Goal: Task Accomplishment & Management: Manage account settings

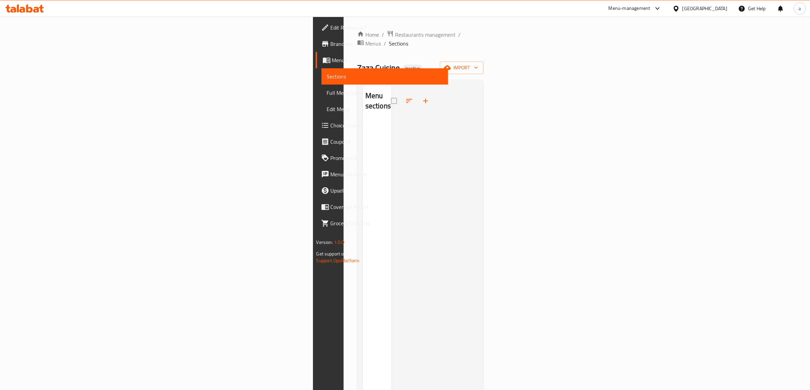
click at [331, 41] on span "Branches" at bounding box center [387, 44] width 112 height 8
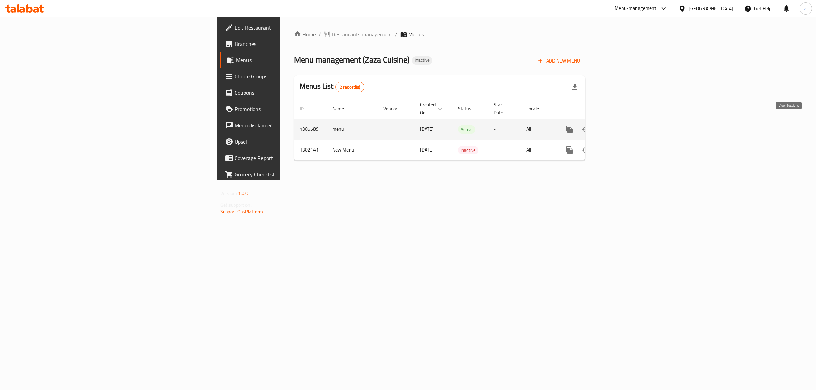
click at [627, 121] on link "enhanced table" at bounding box center [619, 129] width 16 height 16
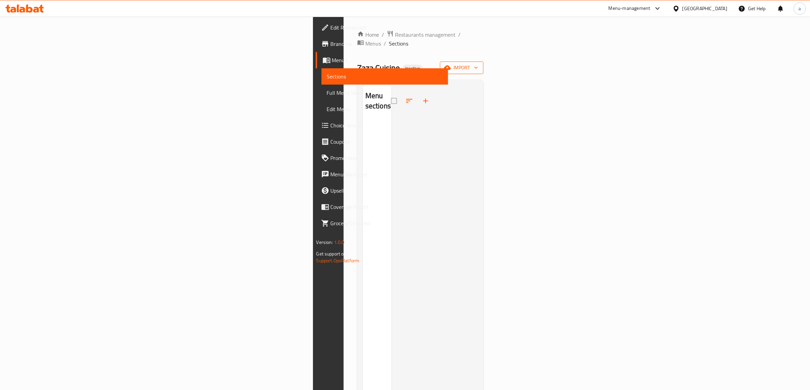
click at [478, 64] on span "import" at bounding box center [461, 68] width 33 height 9
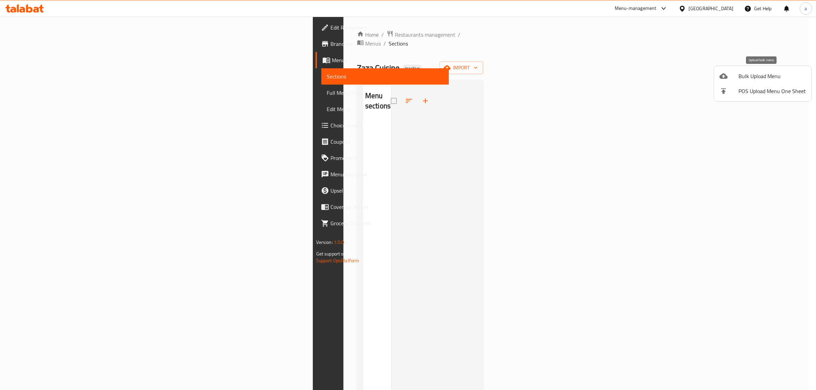
click at [761, 75] on span "Bulk Upload Menu" at bounding box center [772, 76] width 67 height 8
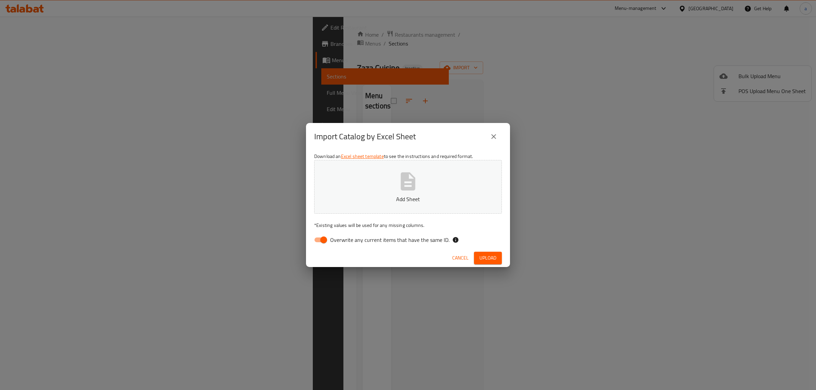
click at [364, 238] on span "Overwrite any current items that have the same ID." at bounding box center [389, 240] width 119 height 8
click at [343, 238] on input "Overwrite any current items that have the same ID." at bounding box center [323, 240] width 39 height 13
checkbox input "false"
click at [481, 255] on span "Upload" at bounding box center [488, 258] width 17 height 9
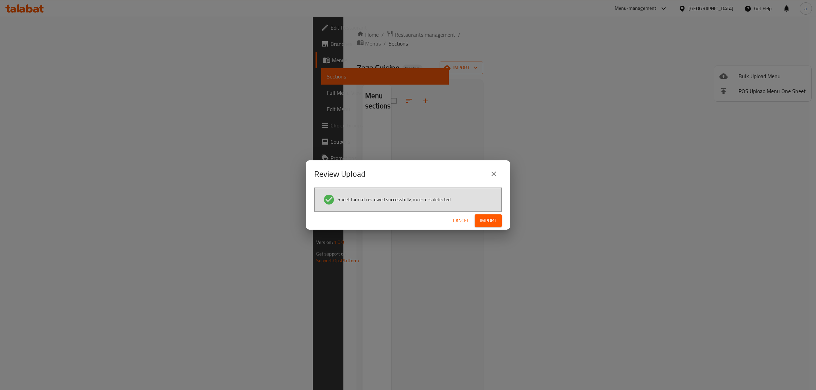
click at [492, 220] on span "Import" at bounding box center [488, 221] width 16 height 9
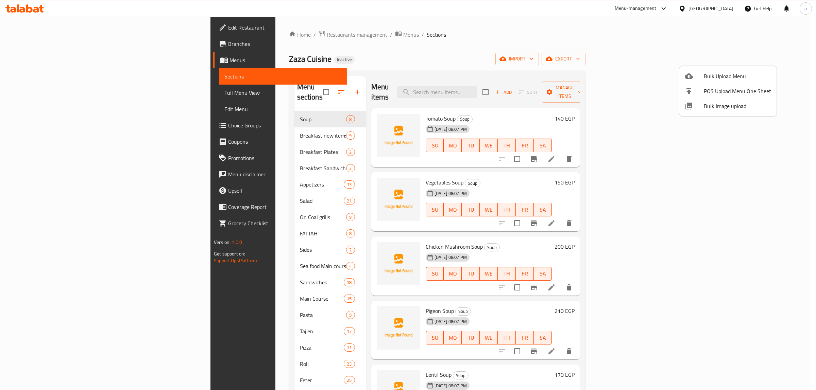
click at [414, 35] on div at bounding box center [408, 195] width 816 height 390
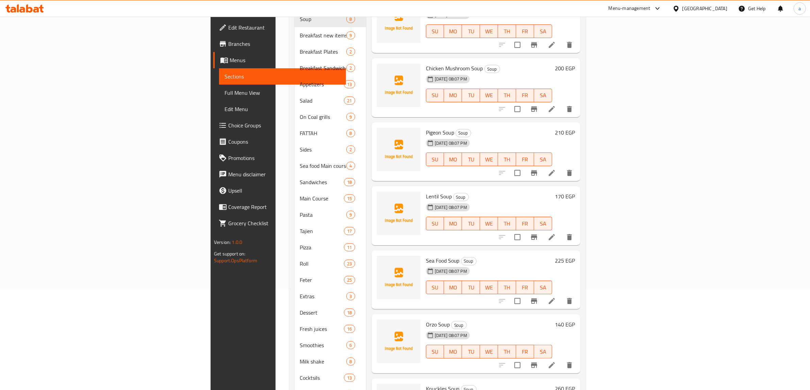
scroll to position [156, 0]
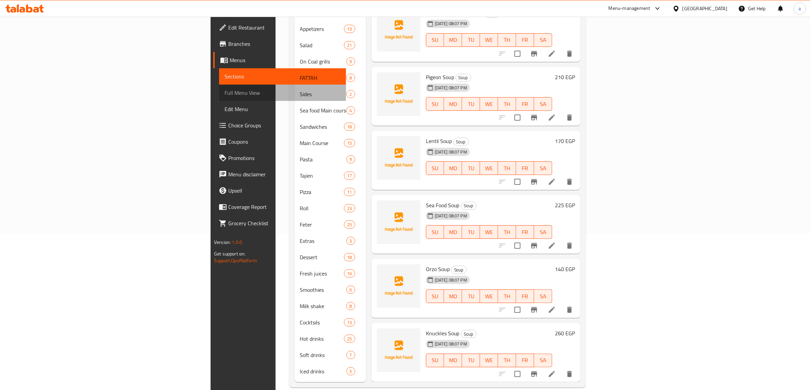
click at [224, 96] on span "Full Menu View" at bounding box center [282, 93] width 116 height 8
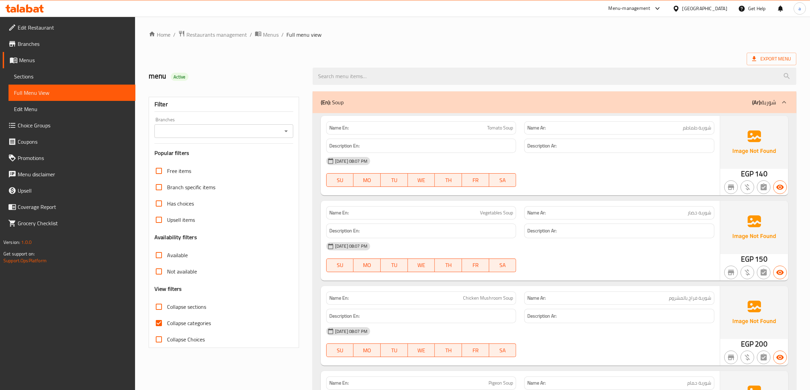
click at [514, 147] on div "Description En:" at bounding box center [421, 146] width 190 height 15
click at [451, 301] on p "Name En: Chicken Mushroom Soup" at bounding box center [421, 298] width 184 height 7
click at [41, 71] on link "Sections" at bounding box center [72, 76] width 127 height 16
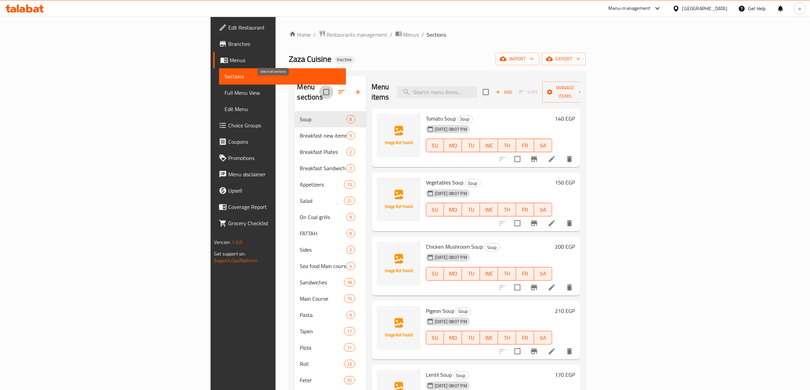
click at [319, 86] on input "checkbox" at bounding box center [326, 92] width 14 height 14
checkbox input "true"
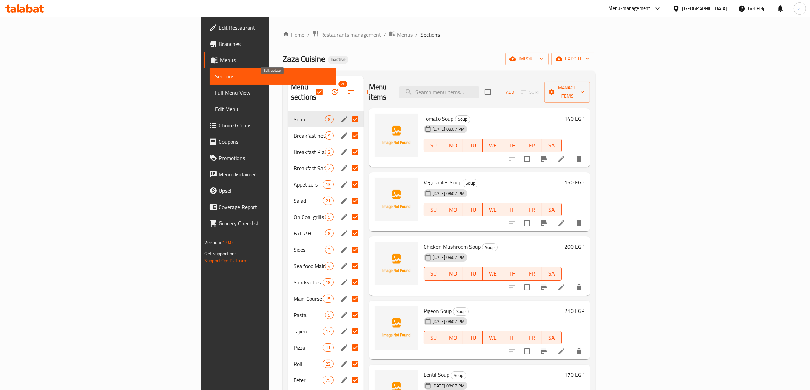
click at [327, 89] on button "button" at bounding box center [335, 92] width 16 height 16
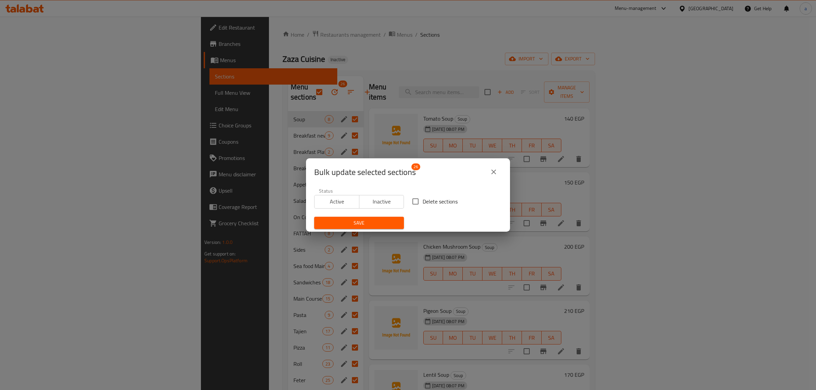
click at [423, 201] on span "Delete sections" at bounding box center [440, 202] width 35 height 8
click at [420, 201] on input "Delete sections" at bounding box center [415, 202] width 14 height 14
checkbox input "true"
click at [375, 225] on span "Save" at bounding box center [359, 223] width 79 height 9
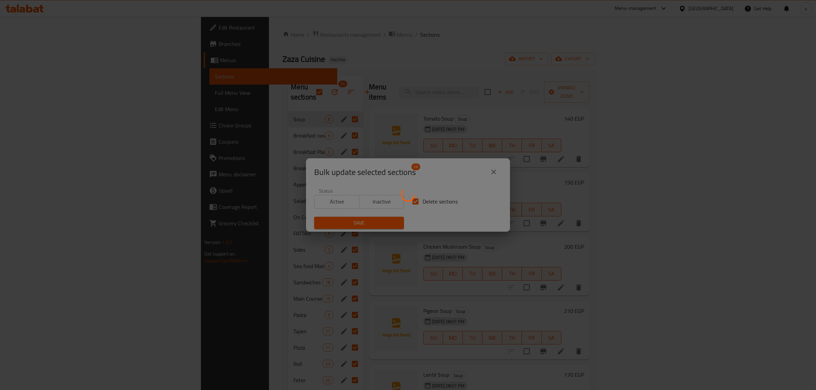
checkbox input "false"
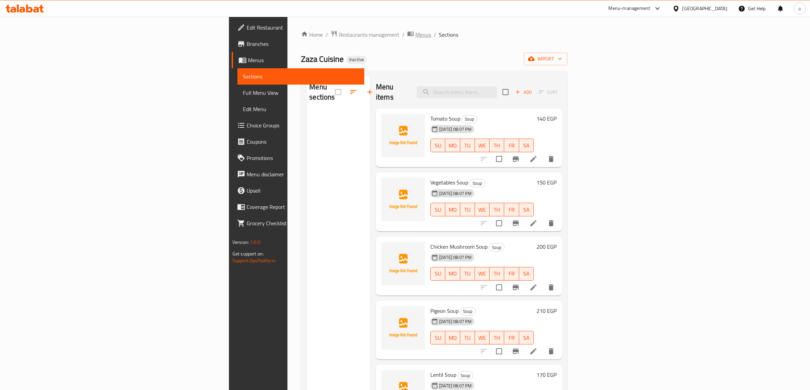
click at [415, 36] on span "Menus" at bounding box center [423, 35] width 16 height 8
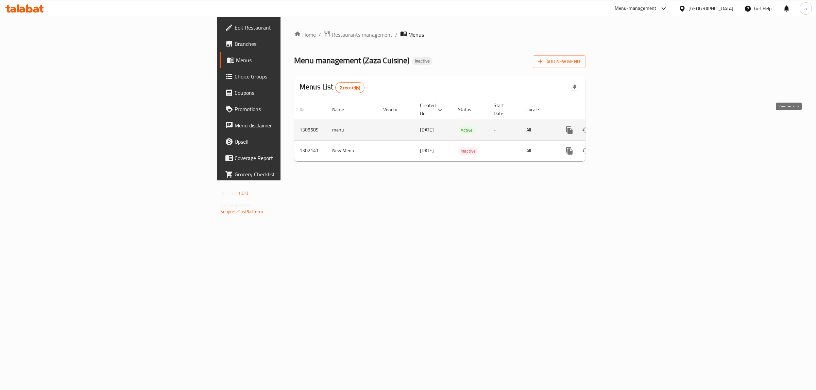
click at [623, 126] on icon "enhanced table" at bounding box center [619, 130] width 8 height 8
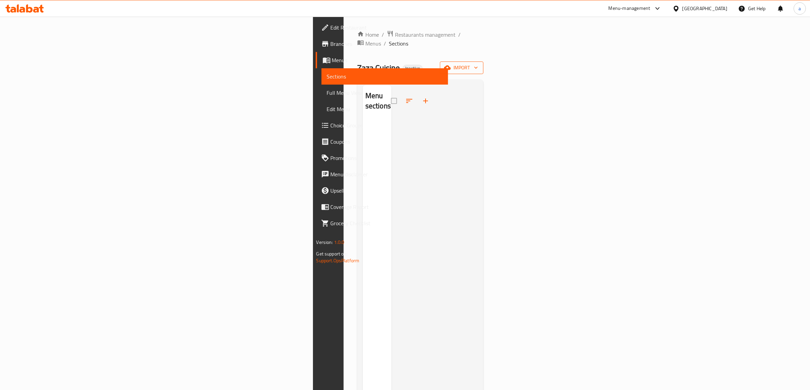
click at [478, 64] on span "import" at bounding box center [461, 68] width 33 height 9
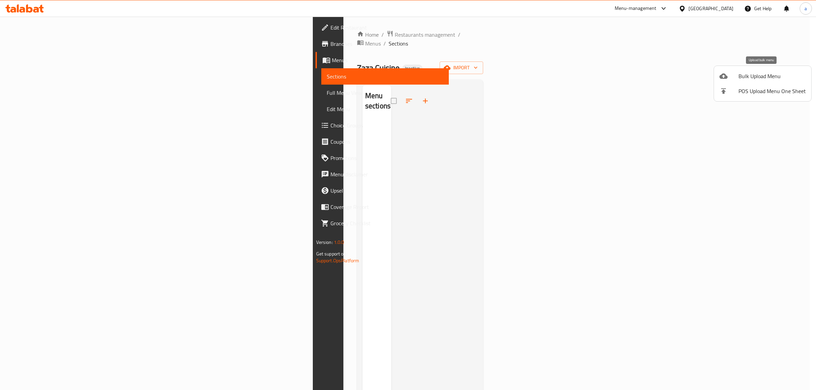
click at [745, 75] on span "Bulk Upload Menu" at bounding box center [772, 76] width 67 height 8
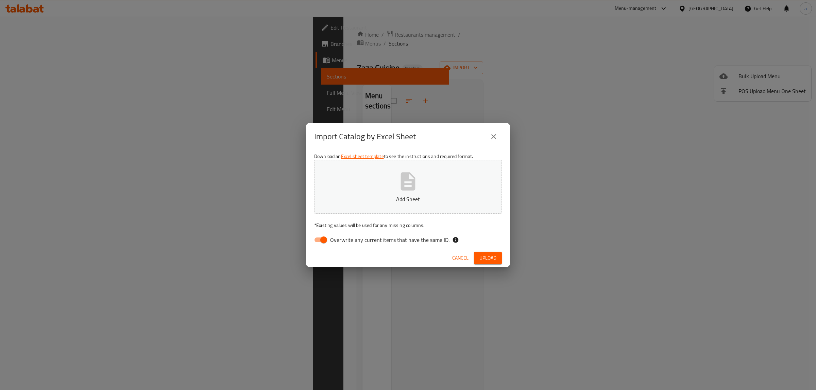
click at [403, 238] on span "Overwrite any current items that have the same ID." at bounding box center [389, 240] width 119 height 8
click at [343, 238] on input "Overwrite any current items that have the same ID." at bounding box center [323, 240] width 39 height 13
checkbox input "false"
click at [487, 260] on span "Upload" at bounding box center [488, 258] width 17 height 9
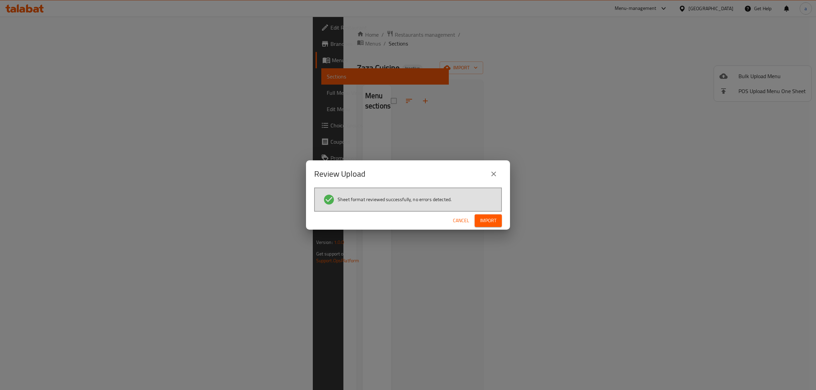
click at [489, 222] on span "Import" at bounding box center [488, 221] width 16 height 9
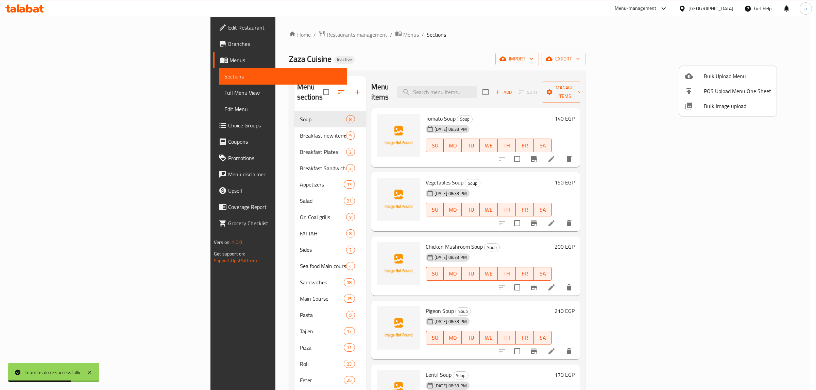
click at [60, 83] on div at bounding box center [408, 195] width 816 height 390
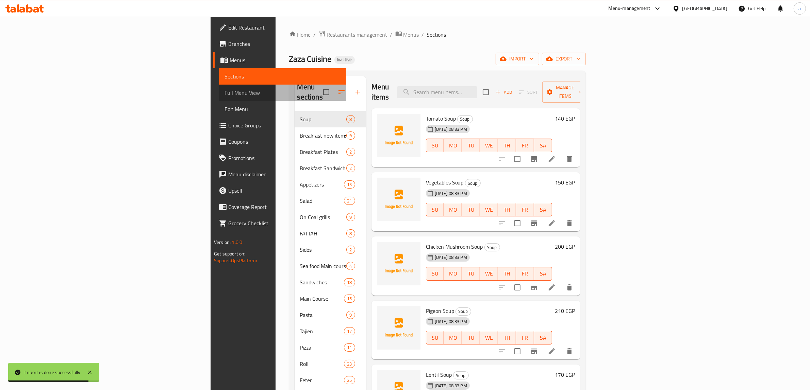
click at [219, 85] on link "Full Menu View" at bounding box center [282, 93] width 127 height 16
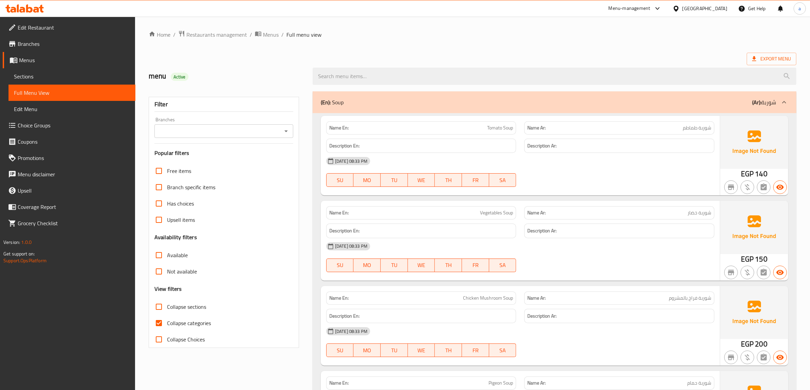
click at [172, 320] on span "Collapse categories" at bounding box center [189, 323] width 44 height 8
click at [167, 320] on input "Collapse categories" at bounding box center [159, 323] width 16 height 16
checkbox input "false"
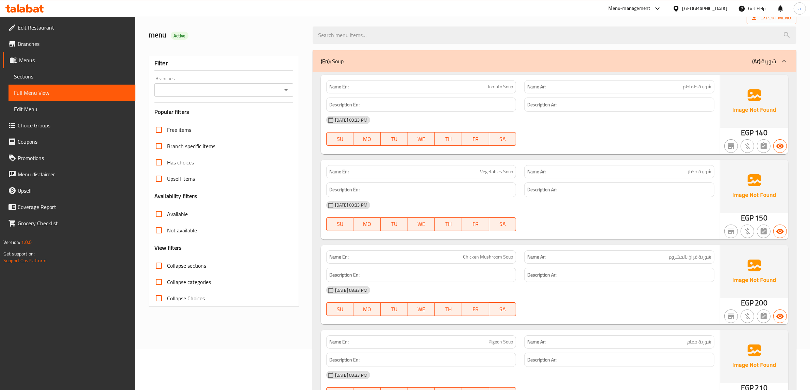
scroll to position [85, 0]
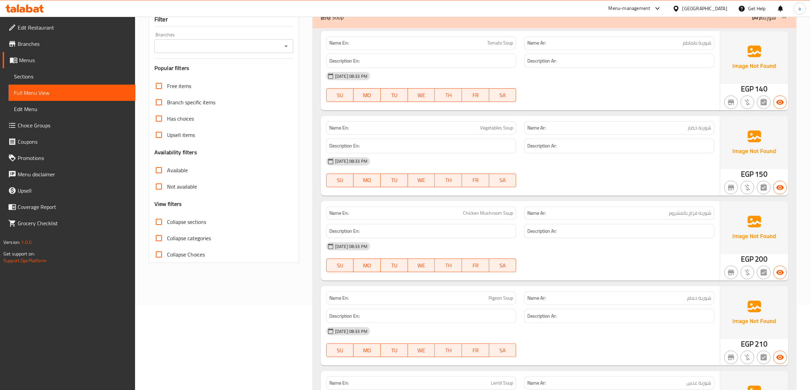
click at [45, 46] on span "Branches" at bounding box center [74, 44] width 112 height 8
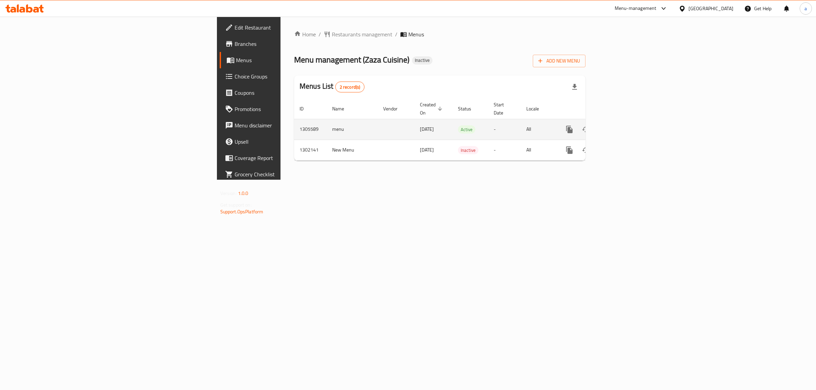
click at [623, 126] on icon "enhanced table" at bounding box center [619, 130] width 8 height 8
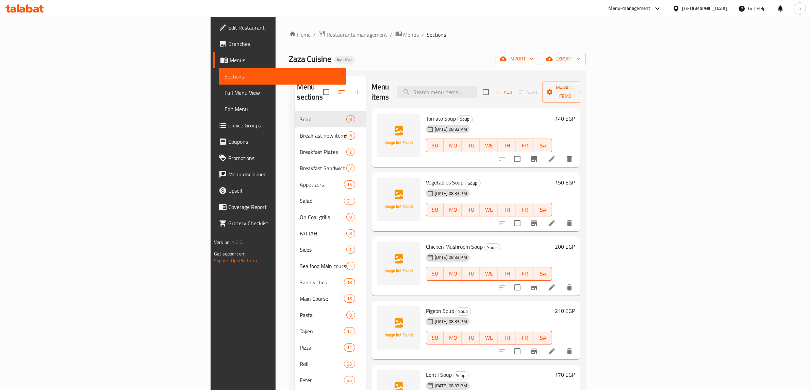
click at [224, 94] on span "Full Menu View" at bounding box center [282, 93] width 116 height 8
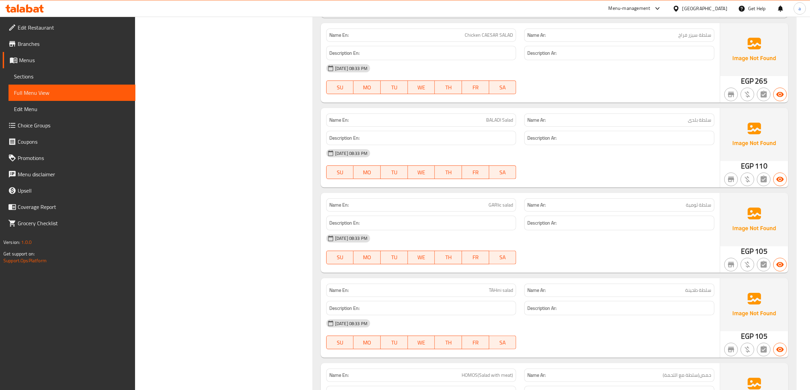
scroll to position [3486, 0]
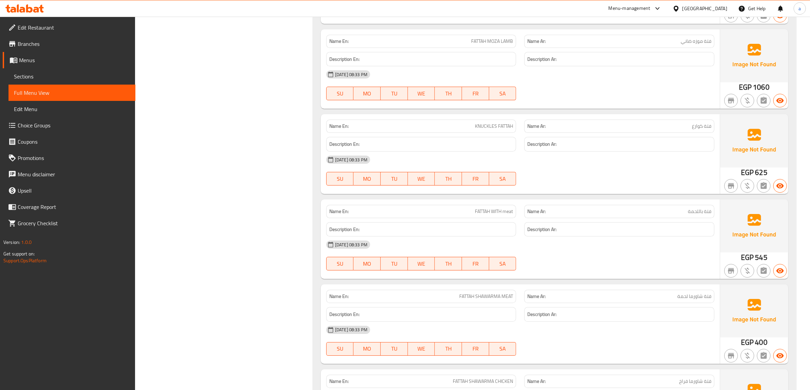
scroll to position [6037, 0]
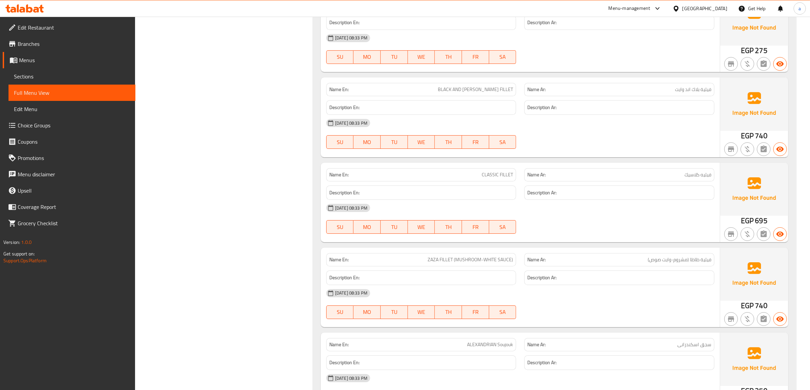
scroll to position [9353, 0]
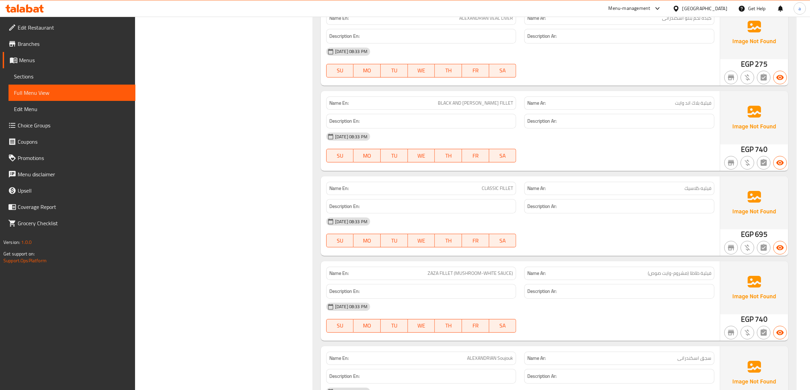
scroll to position [9311, 0]
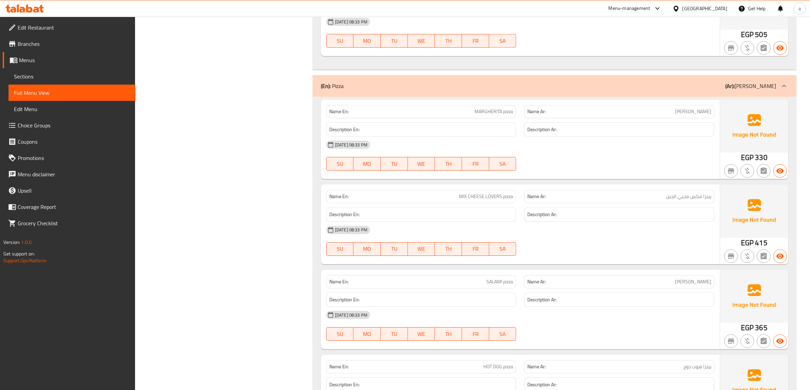
scroll to position [12457, 0]
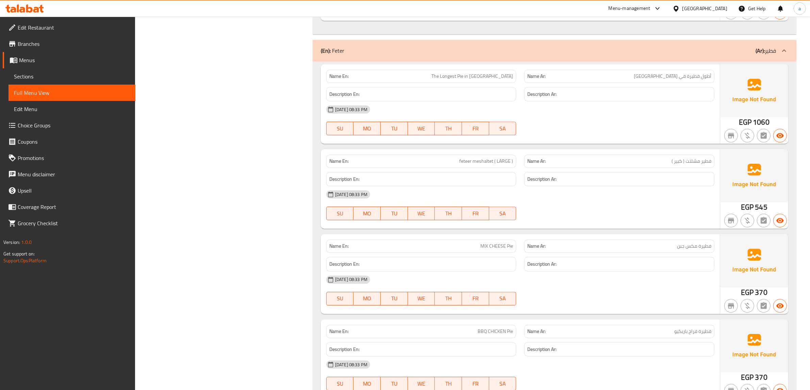
scroll to position [15475, 0]
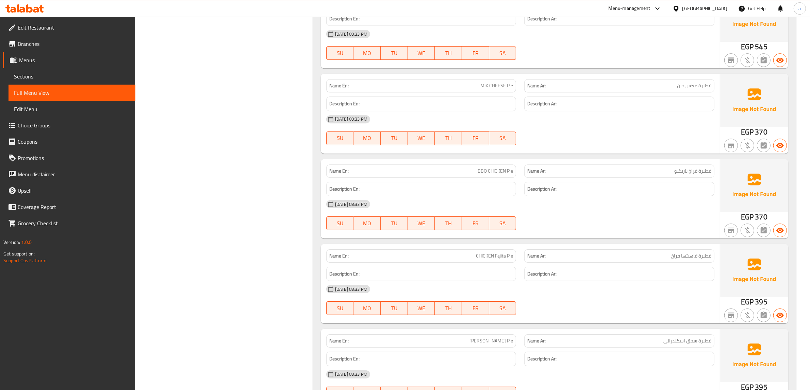
scroll to position [15560, 0]
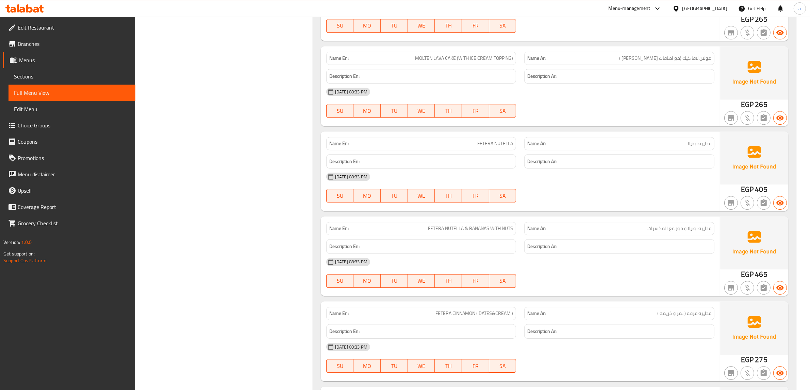
scroll to position [18706, 0]
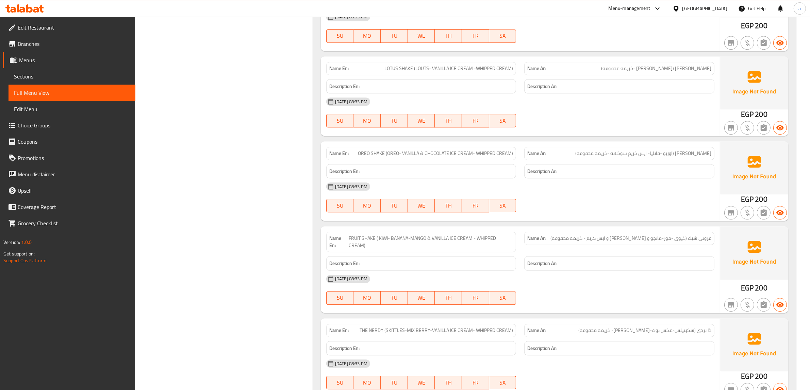
scroll to position [21810, 0]
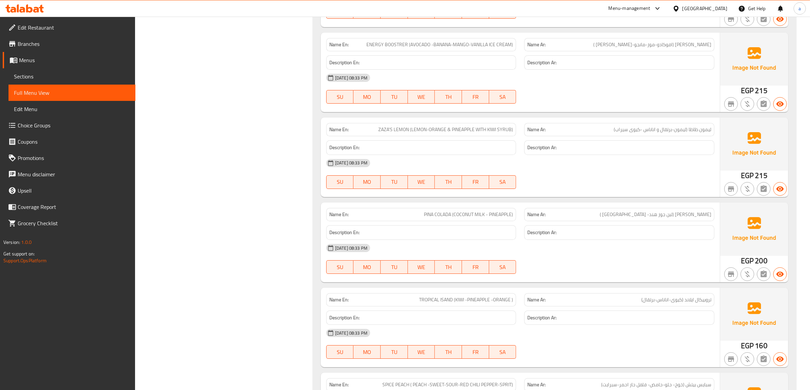
scroll to position [22362, 0]
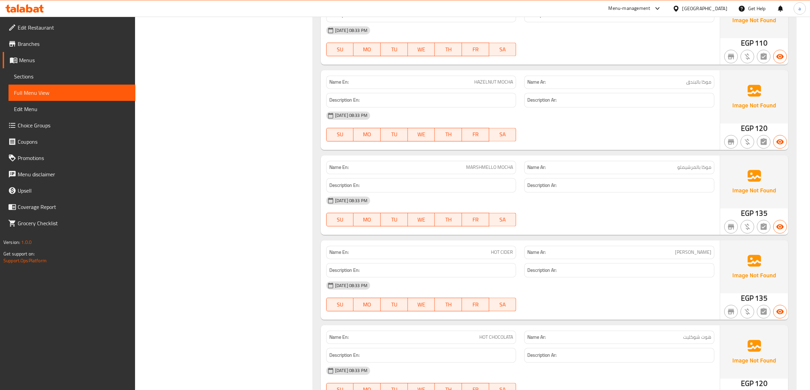
scroll to position [24446, 0]
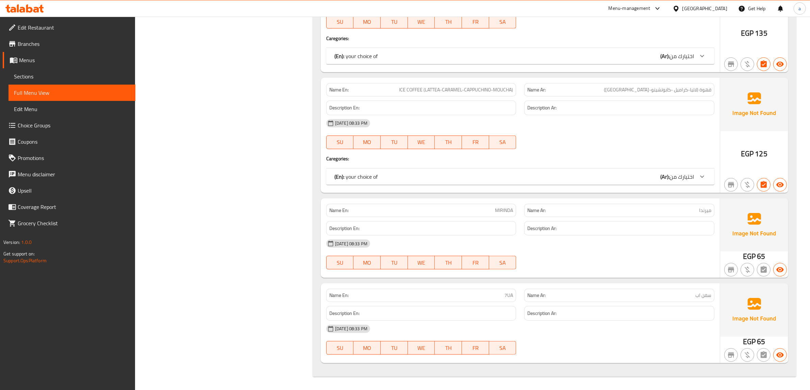
scroll to position [26355, 0]
click at [51, 38] on link "Branches" at bounding box center [69, 44] width 133 height 16
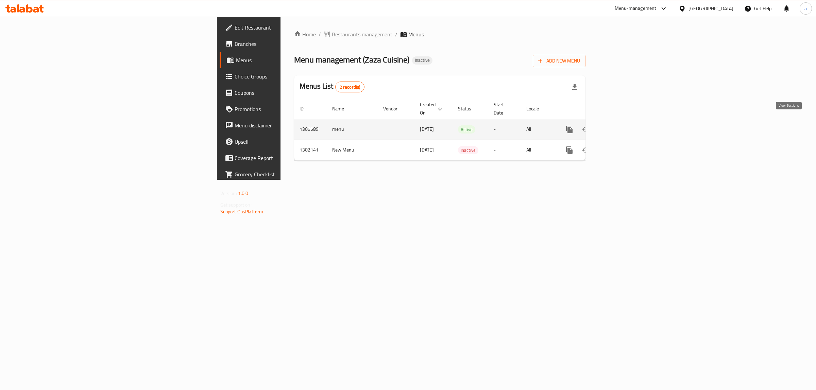
click at [623, 126] on icon "enhanced table" at bounding box center [619, 130] width 8 height 8
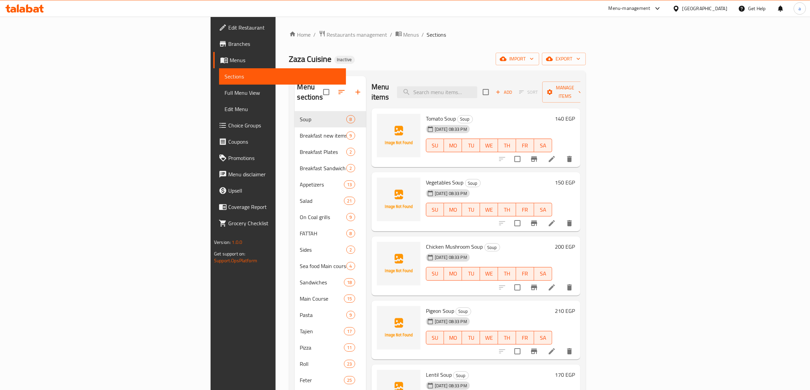
click at [224, 90] on span "Full Menu View" at bounding box center [282, 93] width 116 height 8
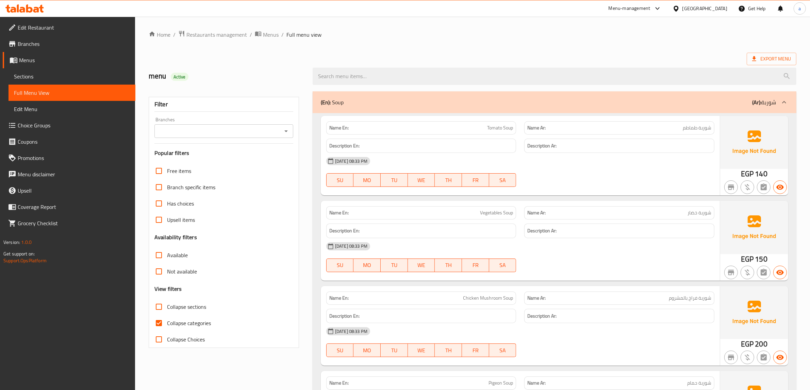
click at [78, 71] on link "Sections" at bounding box center [72, 76] width 127 height 16
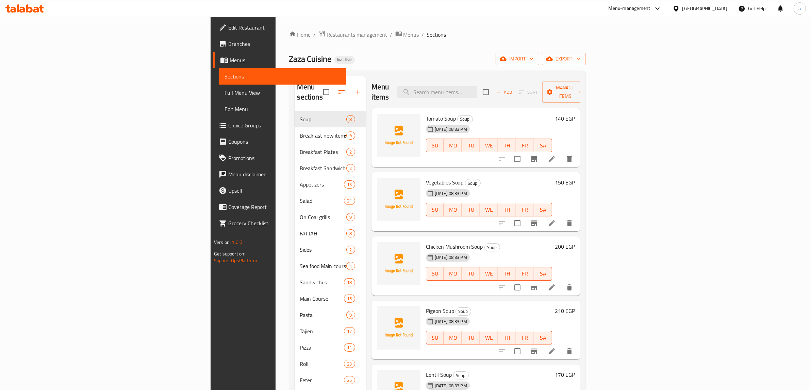
click at [555, 251] on div "[DATE] 08:33 PM SU MO TU WE TH FR SA" at bounding box center [489, 269] width 132 height 37
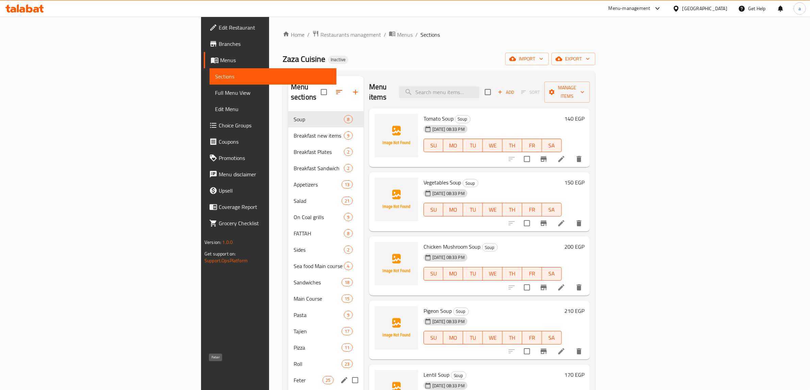
click at [294, 377] on span "Feter" at bounding box center [308, 381] width 29 height 8
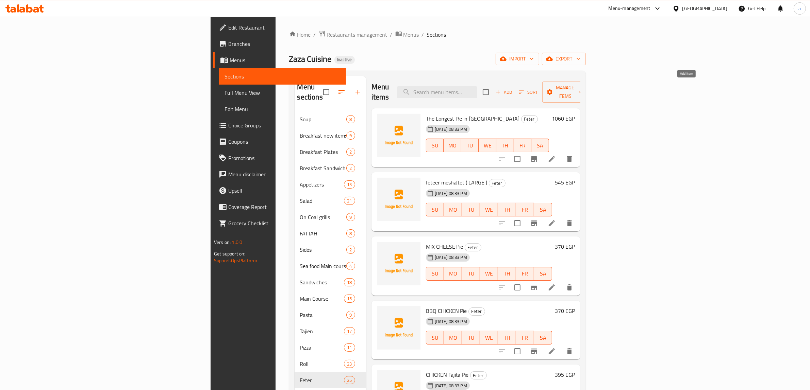
click at [513, 89] on span "Add" at bounding box center [504, 92] width 18 height 8
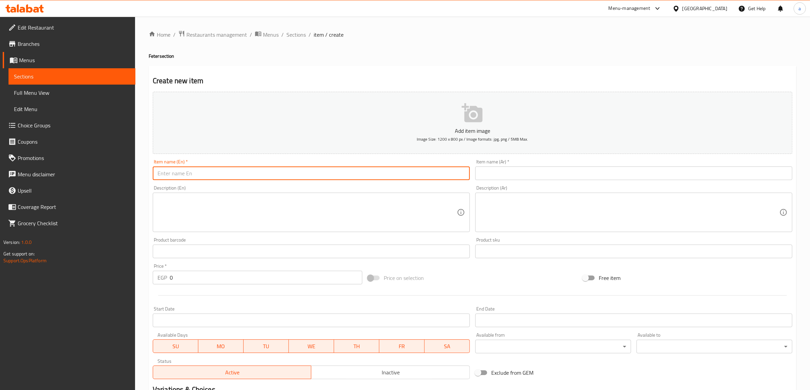
click at [297, 179] on input "text" at bounding box center [311, 174] width 317 height 14
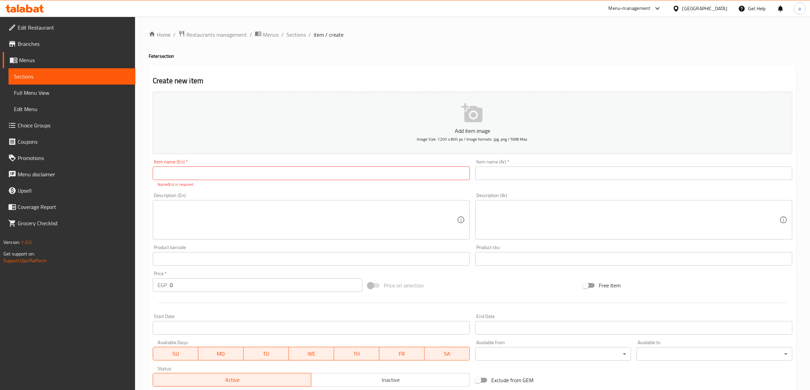
click at [335, 173] on input "text" at bounding box center [311, 174] width 317 height 14
paste input "feteer meshaltet"
type input "feteer meshaltet"
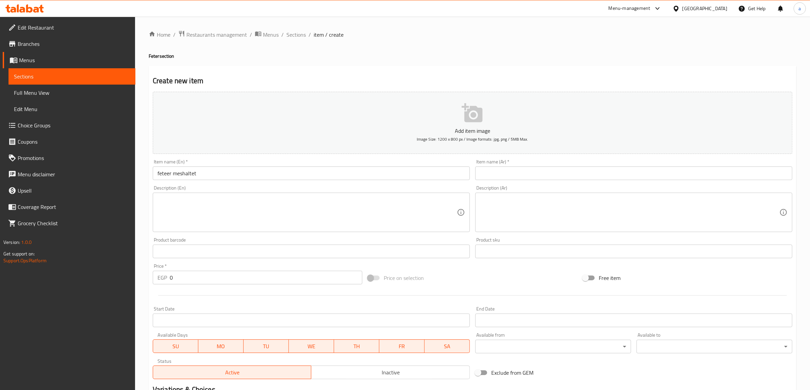
click at [603, 170] on input "text" at bounding box center [633, 174] width 317 height 14
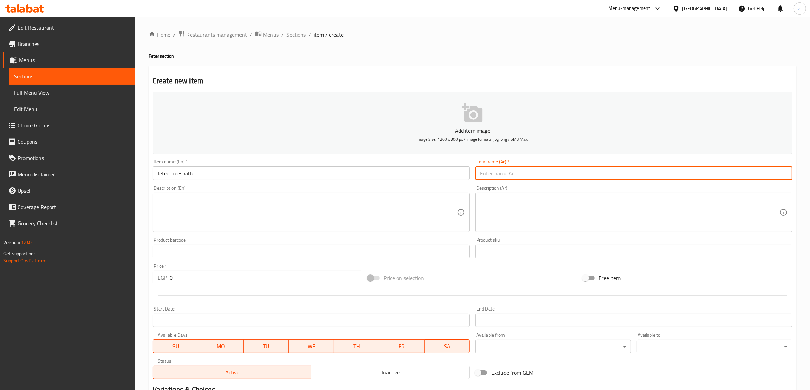
paste input "feteer meshaltet"
type input "feteer meshaltet"
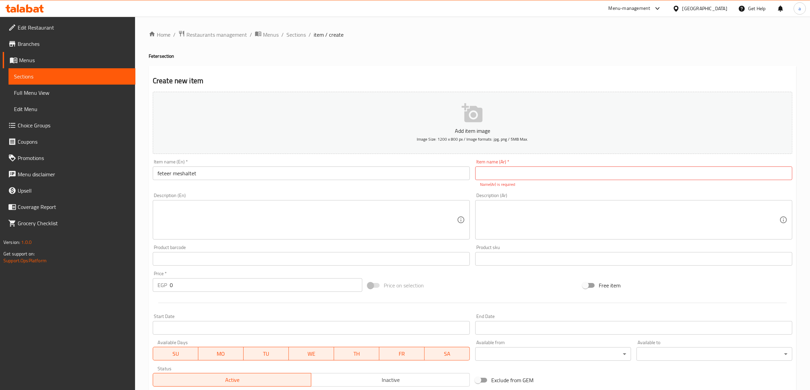
click at [525, 165] on div "Item name (Ar)   * Item name (Ar) * Name(Ar) is required" at bounding box center [633, 174] width 317 height 28
click at [526, 174] on input "text" at bounding box center [633, 174] width 317 height 14
paste input "فطير مشلتت ( وسط )"
type input "فطير مشلتت ( وسط )"
click at [404, 174] on input "feteer meshaltet" at bounding box center [311, 174] width 317 height 14
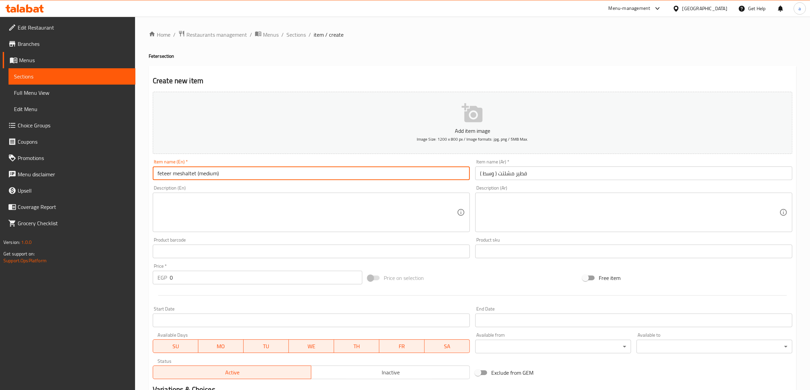
type input "feteer meshaltet (medium)"
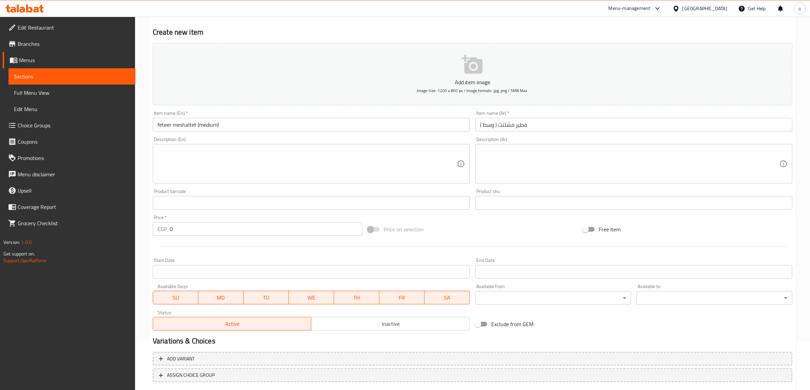
scroll to position [89, 0]
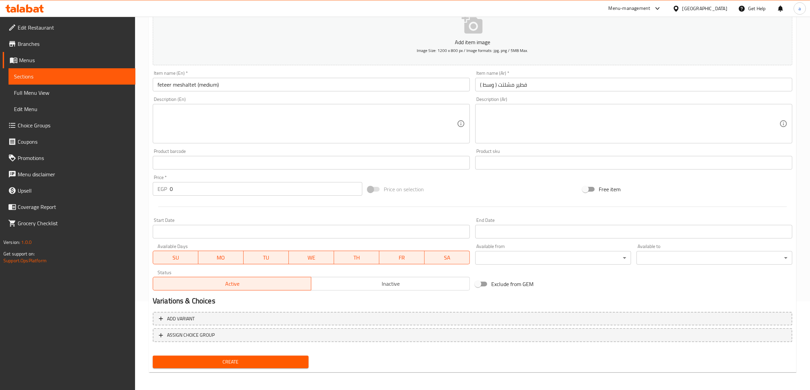
drag, startPoint x: 275, startPoint y: 363, endPoint x: 394, endPoint y: 342, distance: 119.9
click at [394, 342] on div "Add item image Image Size: 1200 x 800 px / Image formats: jpg, png / 5MB Max. I…" at bounding box center [472, 185] width 645 height 371
click at [238, 186] on input "0" at bounding box center [266, 189] width 193 height 14
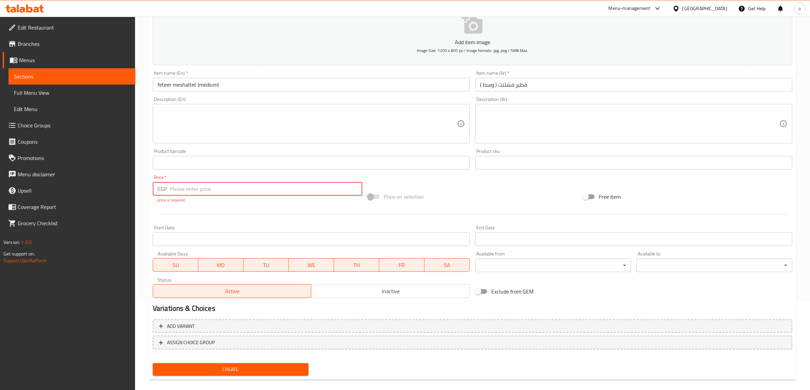
click at [191, 191] on input "number" at bounding box center [266, 189] width 193 height 14
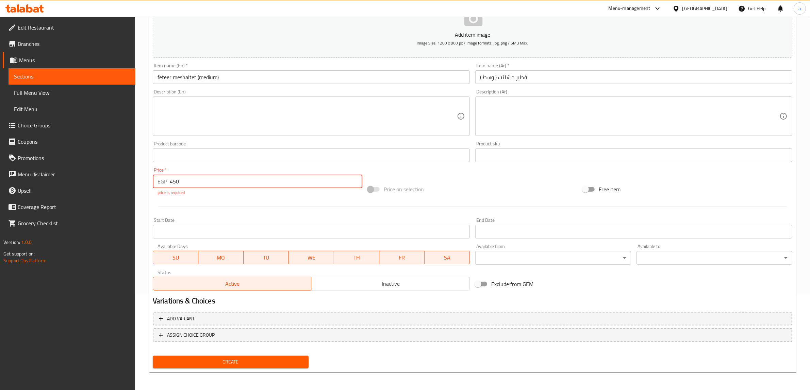
type input "450"
click at [219, 365] on span "Create" at bounding box center [230, 362] width 145 height 9
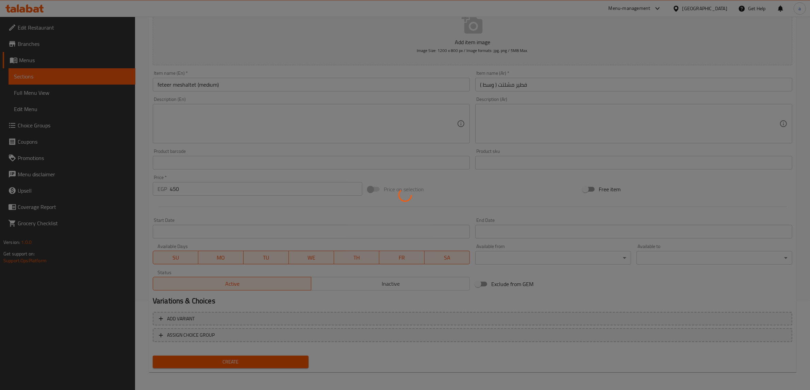
type input "0"
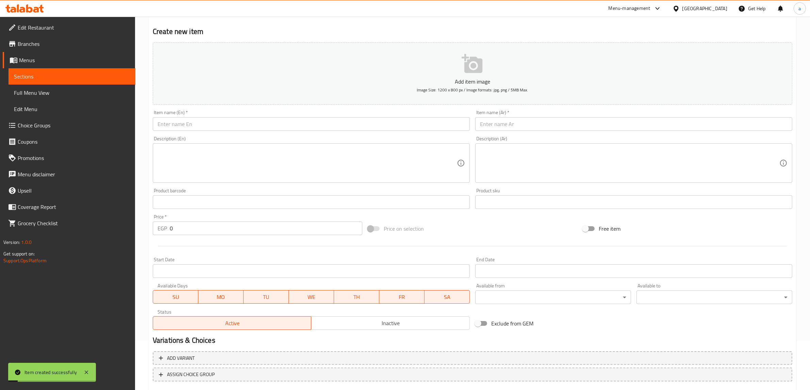
scroll to position [0, 0]
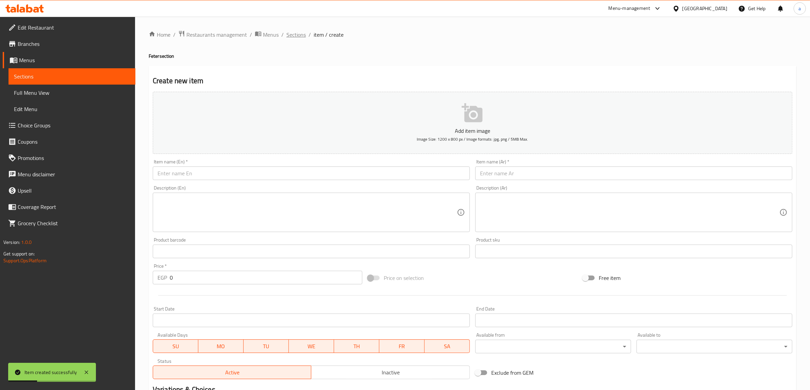
click at [299, 38] on span "Sections" at bounding box center [295, 35] width 19 height 8
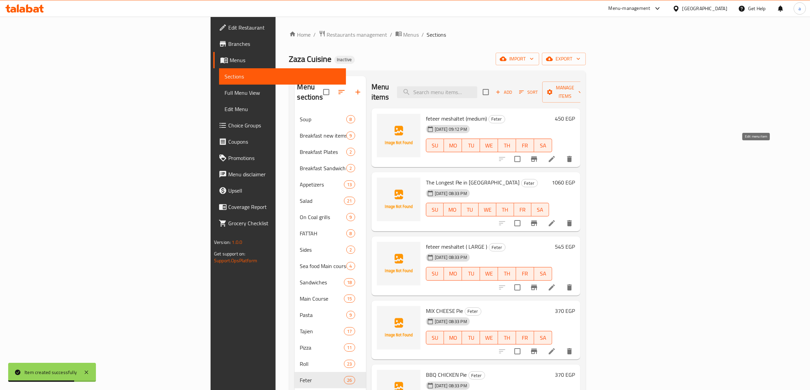
click at [555, 156] on icon at bounding box center [552, 159] width 6 height 6
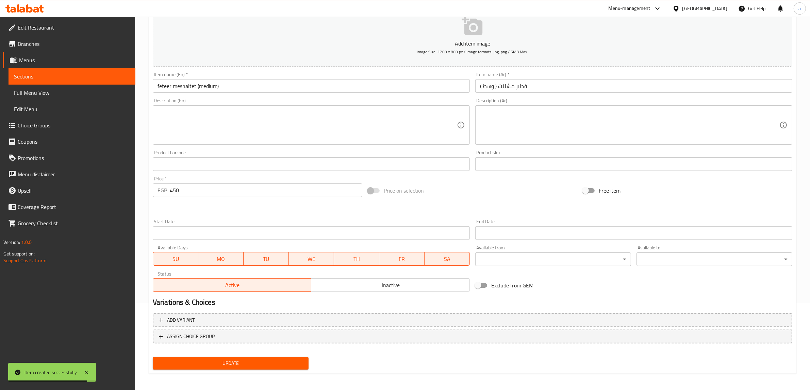
scroll to position [89, 0]
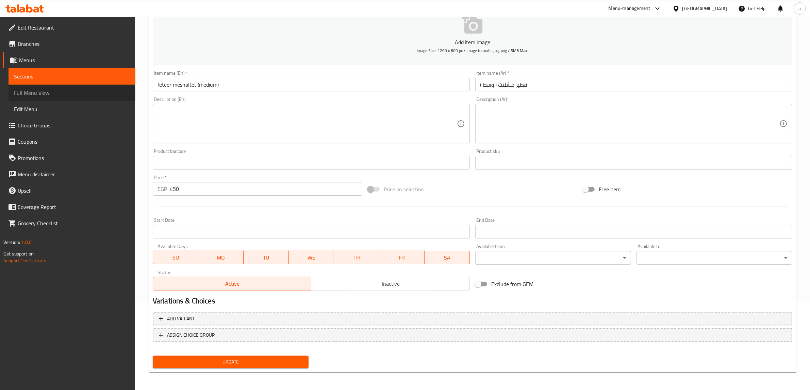
click at [71, 87] on link "Full Menu View" at bounding box center [72, 93] width 127 height 16
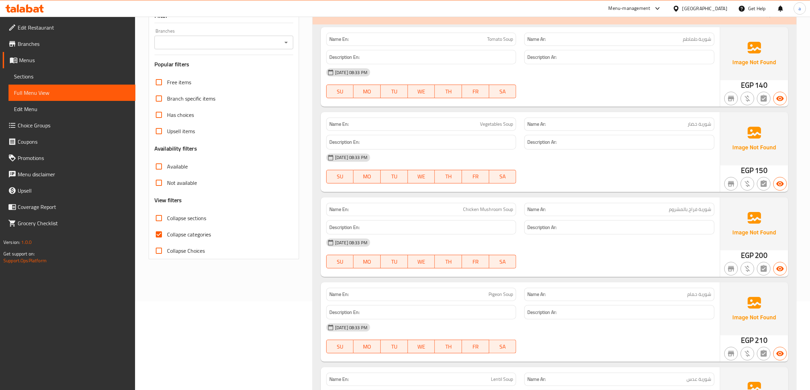
click at [158, 236] on input "Collapse categories" at bounding box center [159, 235] width 16 height 16
checkbox input "false"
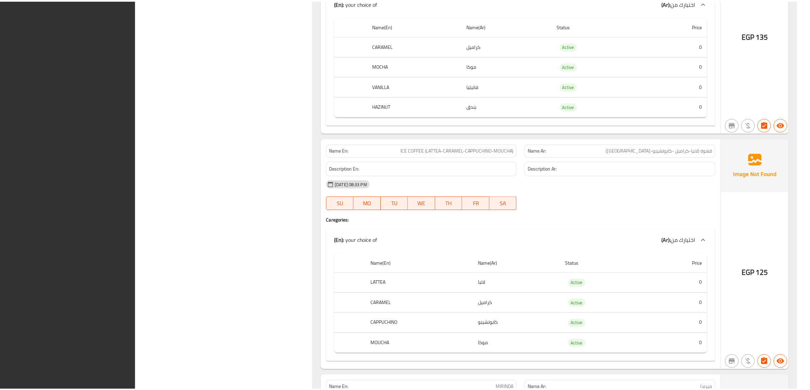
scroll to position [27220, 0]
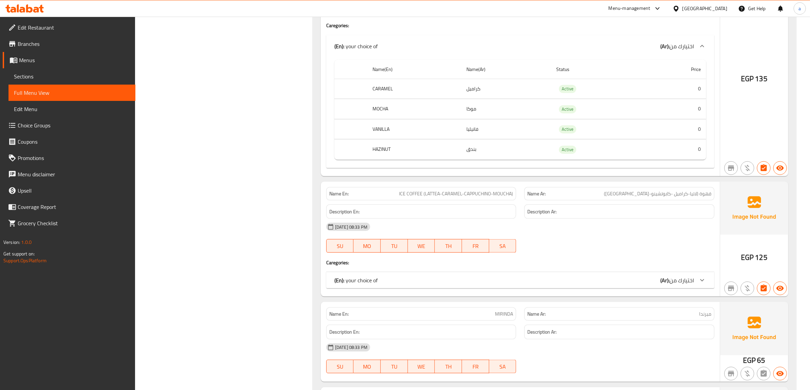
scroll to position [27059, 0]
